Goal: Task Accomplishment & Management: Complete application form

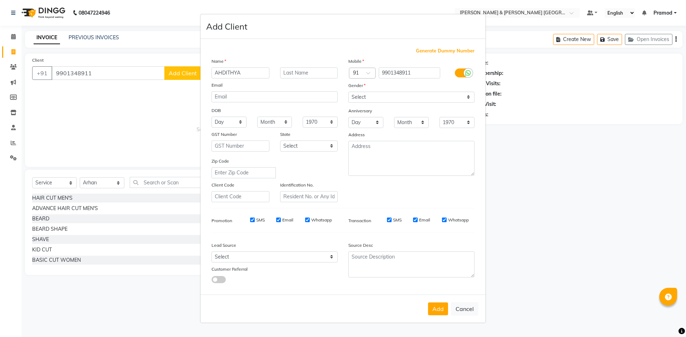
select select "8717"
select select "service"
select select "88029"
click at [225, 70] on input "AHDITHYA" at bounding box center [240, 72] width 58 height 11
click at [241, 74] on input "AHDITHYA" at bounding box center [240, 72] width 58 height 11
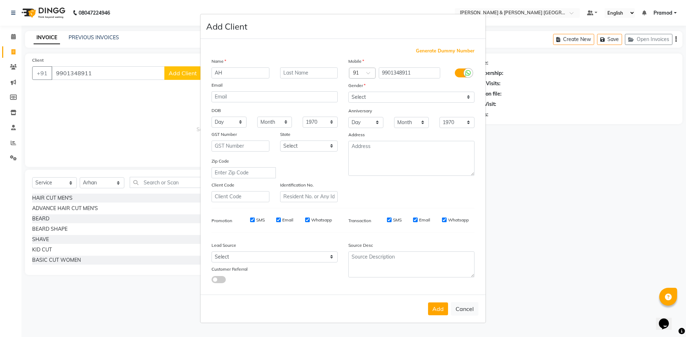
type input "A"
type input "[PERSON_NAME]"
click at [368, 99] on select "Select [DEMOGRAPHIC_DATA] [DEMOGRAPHIC_DATA] Other Prefer Not To Say" at bounding box center [411, 97] width 126 height 11
select select "[DEMOGRAPHIC_DATA]"
click at [348, 92] on select "Select [DEMOGRAPHIC_DATA] [DEMOGRAPHIC_DATA] Other Prefer Not To Say" at bounding box center [411, 97] width 126 height 11
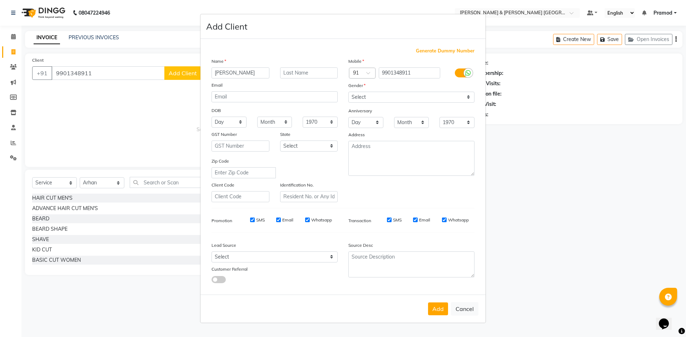
click at [342, 38] on div "Add Client" at bounding box center [342, 26] width 285 height 25
click at [431, 301] on div "Add Cancel" at bounding box center [342, 309] width 285 height 28
click at [441, 309] on button "Add" at bounding box center [438, 309] width 20 height 13
select select
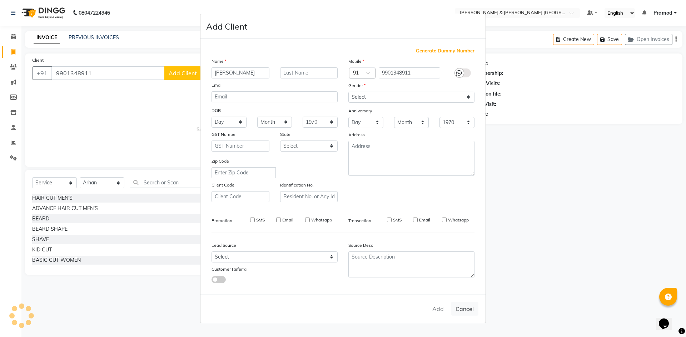
select select
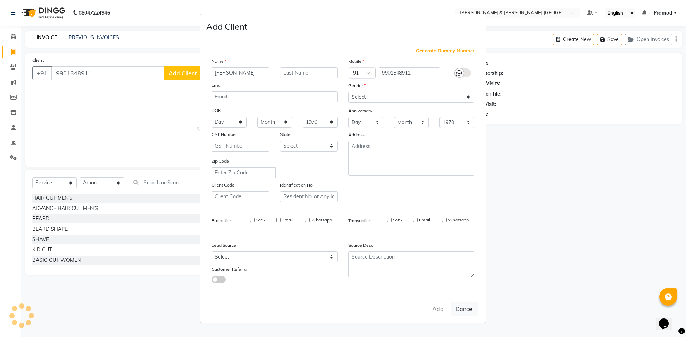
checkbox input "false"
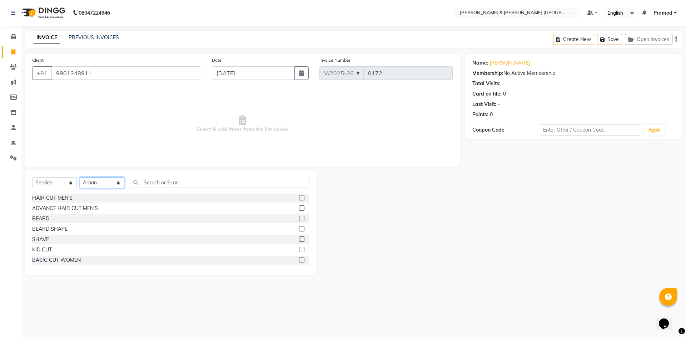
click at [101, 183] on select "Select Stylist [PERSON_NAME] [PERSON_NAME] [PERSON_NAME] [PERSON_NAME] Shabbu […" at bounding box center [102, 182] width 45 height 11
click at [80, 177] on select "Select Stylist [PERSON_NAME] [PERSON_NAME] [PERSON_NAME] [PERSON_NAME] Shabbu […" at bounding box center [102, 182] width 45 height 11
click at [299, 197] on label at bounding box center [301, 197] width 5 height 5
click at [299, 197] on input "checkbox" at bounding box center [301, 198] width 5 height 5
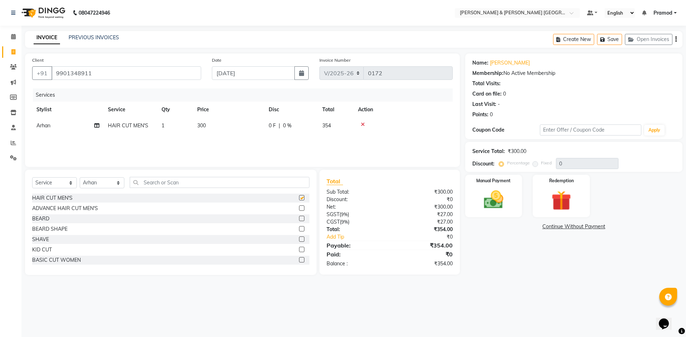
checkbox input "false"
click at [204, 124] on span "300" at bounding box center [201, 125] width 9 height 6
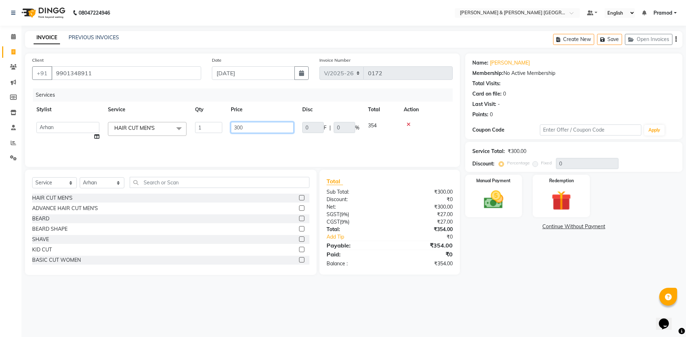
click at [255, 130] on input "300" at bounding box center [262, 127] width 63 height 11
type input "3"
type input "240"
click at [509, 261] on div "Name: [PERSON_NAME] Membership: No Active Membership Total Visits: Card on file…" at bounding box center [576, 165] width 222 height 222
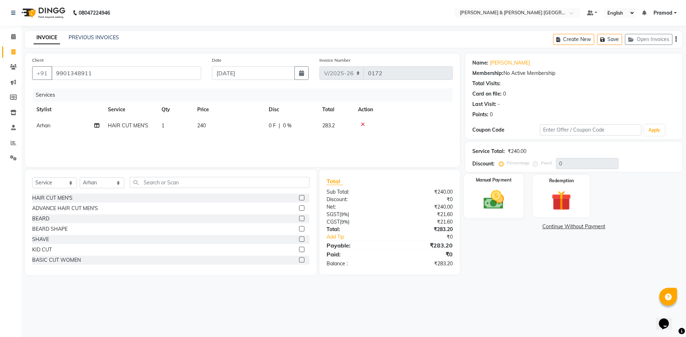
click at [492, 200] on img at bounding box center [493, 200] width 33 height 24
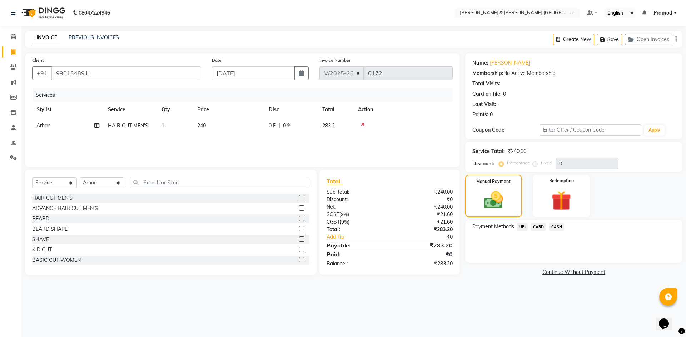
click at [522, 225] on span "UPI" at bounding box center [522, 227] width 11 height 8
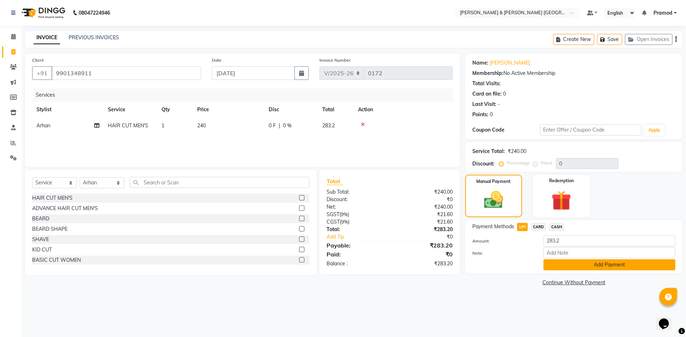
click at [549, 262] on button "Add Payment" at bounding box center [609, 265] width 132 height 11
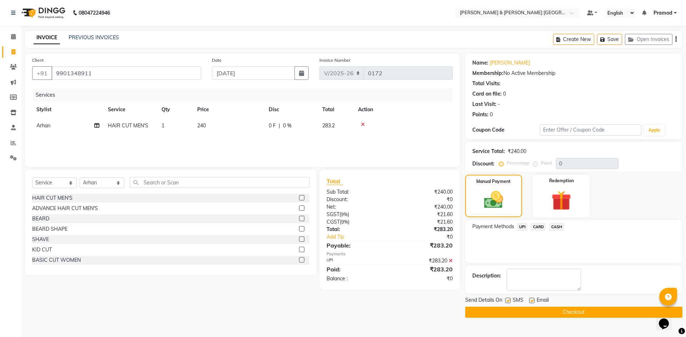
click at [601, 212] on div "Manual Payment Redemption" at bounding box center [574, 196] width 228 height 42
click at [539, 310] on button "Checkout" at bounding box center [573, 312] width 217 height 11
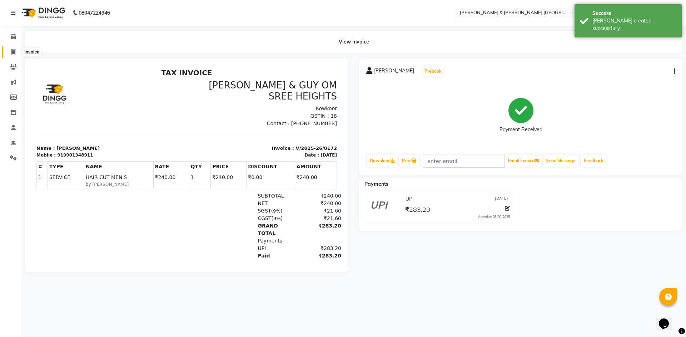
click at [12, 50] on icon at bounding box center [13, 51] width 4 height 5
select select "service"
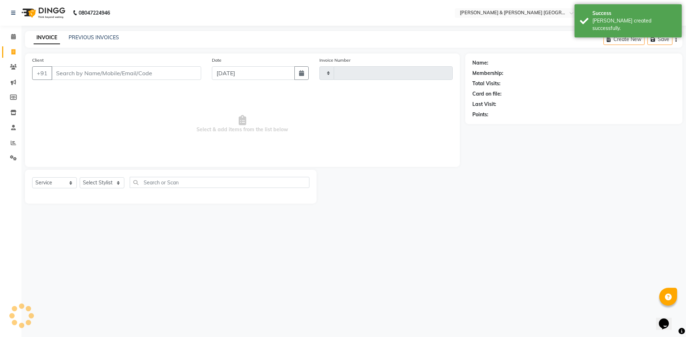
type input "0173"
select select "8717"
click at [78, 40] on link "PREVIOUS INVOICES" at bounding box center [94, 37] width 50 height 6
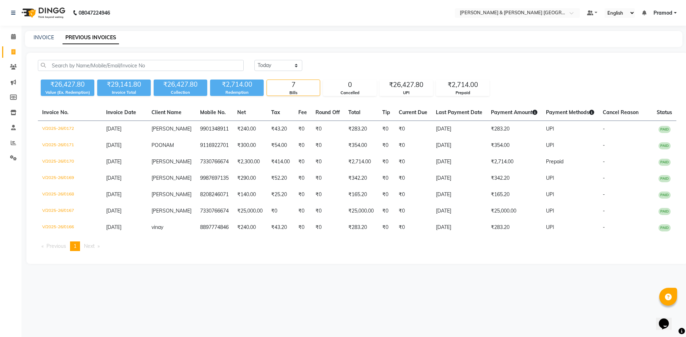
click at [167, 21] on nav "08047224946 Select Location × [PERSON_NAME] & Guy Om [GEOGRAPHIC_DATA], Kowkoor…" at bounding box center [343, 13] width 686 height 26
click at [43, 39] on link "INVOICE" at bounding box center [44, 37] width 20 height 6
select select "8717"
select select "service"
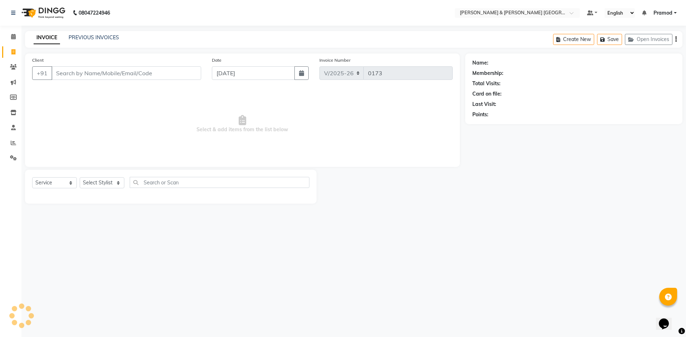
click at [96, 41] on div "PREVIOUS INVOICES" at bounding box center [94, 37] width 50 height 7
click at [96, 37] on link "PREVIOUS INVOICES" at bounding box center [94, 37] width 50 height 6
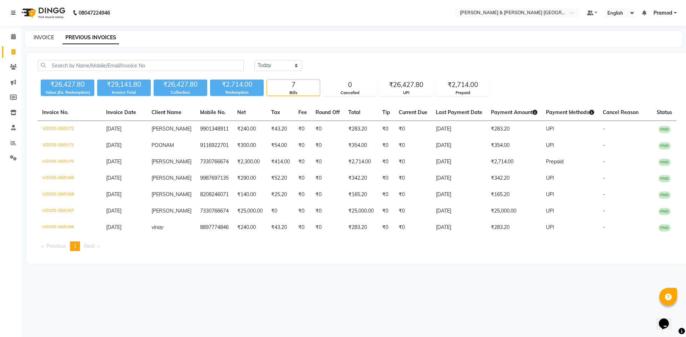
click at [51, 37] on link "INVOICE" at bounding box center [44, 37] width 20 height 6
select select "8717"
select select "service"
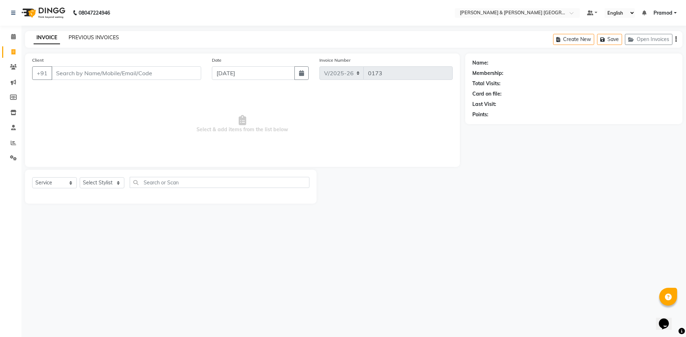
click at [110, 36] on link "PREVIOUS INVOICES" at bounding box center [94, 37] width 50 height 6
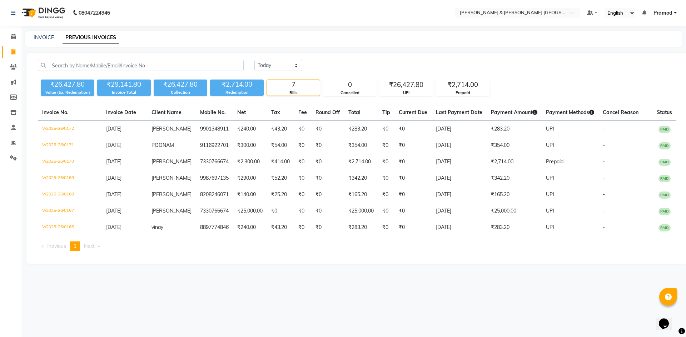
click at [51, 34] on div "INVOICE" at bounding box center [44, 37] width 20 height 7
click at [51, 37] on link "INVOICE" at bounding box center [44, 37] width 20 height 6
select select "service"
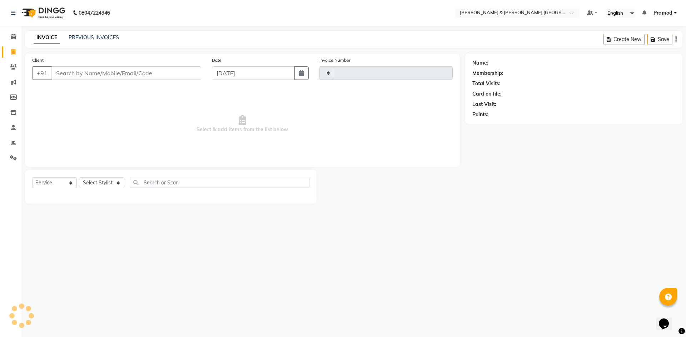
type input "0173"
select select "8717"
click at [99, 35] on link "PREVIOUS INVOICES" at bounding box center [94, 37] width 50 height 6
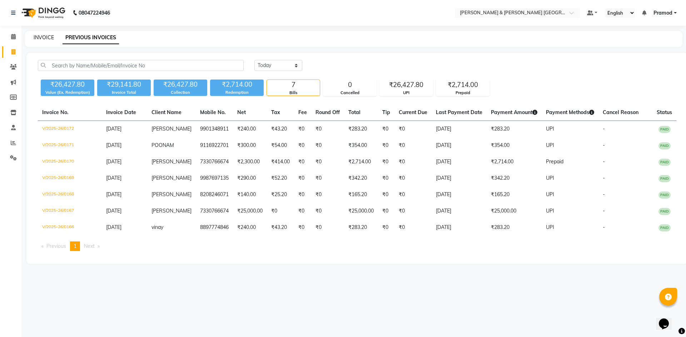
click at [40, 34] on link "INVOICE" at bounding box center [44, 37] width 20 height 6
select select "service"
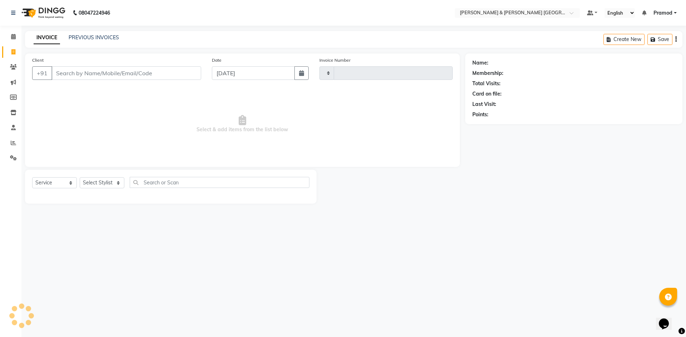
type input "0173"
select select "8717"
click at [94, 34] on div "PREVIOUS INVOICES" at bounding box center [94, 37] width 50 height 7
click at [92, 38] on link "PREVIOUS INVOICES" at bounding box center [94, 37] width 50 height 6
